Goal: Task Accomplishment & Management: Use online tool/utility

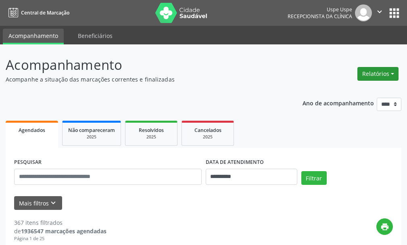
click at [376, 72] on button "Relatórios" at bounding box center [378, 74] width 41 height 14
click at [356, 92] on link "Agendamentos" at bounding box center [355, 91] width 87 height 11
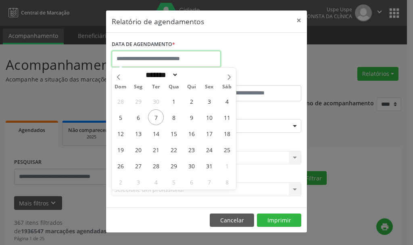
click at [151, 58] on input "text" at bounding box center [166, 59] width 109 height 16
click at [159, 117] on span "7" at bounding box center [156, 117] width 16 height 16
type input "**********"
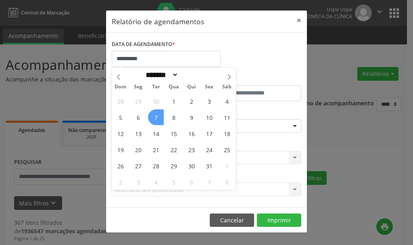
click at [159, 117] on span "7" at bounding box center [156, 117] width 16 height 16
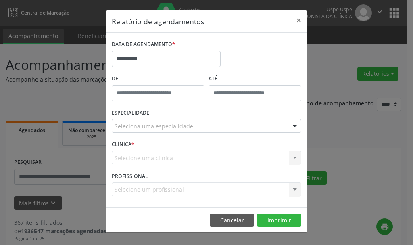
click at [134, 134] on div "ESPECIALIDADE Seleciona uma especialidade Todas as especialidades Alergologia A…" at bounding box center [207, 122] width 194 height 31
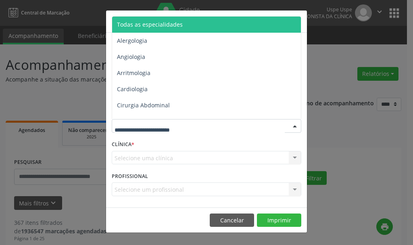
click at [154, 27] on span "Todas as especialidades" at bounding box center [150, 25] width 66 height 8
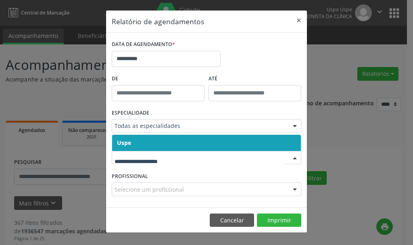
click at [132, 145] on span "Uspe" at bounding box center [206, 143] width 189 height 16
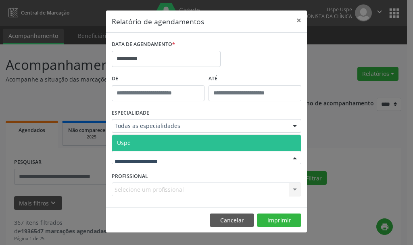
click at [129, 147] on span "Uspe" at bounding box center [206, 143] width 189 height 16
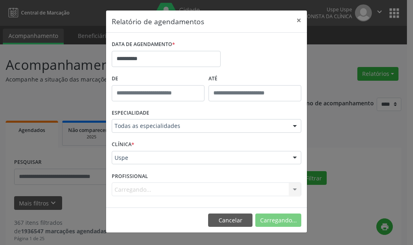
click at [129, 193] on div "Carregando... Nenhum resultado encontrado para: " " Não há nenhuma opção para s…" at bounding box center [207, 189] width 190 height 14
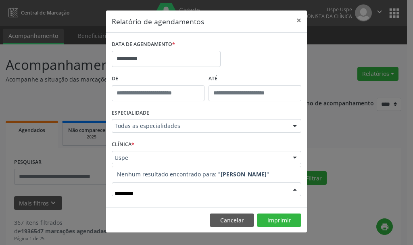
type input "********"
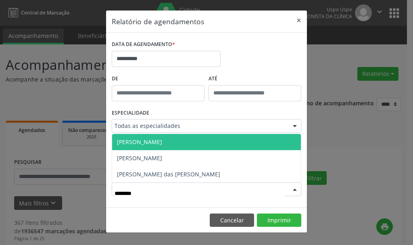
click at [162, 140] on span "[PERSON_NAME]" at bounding box center [139, 142] width 45 height 8
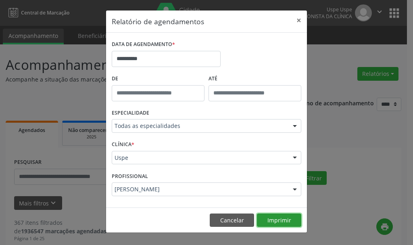
click at [283, 222] on button "Imprimir" at bounding box center [279, 221] width 44 height 14
click at [296, 19] on button "×" at bounding box center [299, 20] width 16 height 20
